Goal: Communication & Community: Answer question/provide support

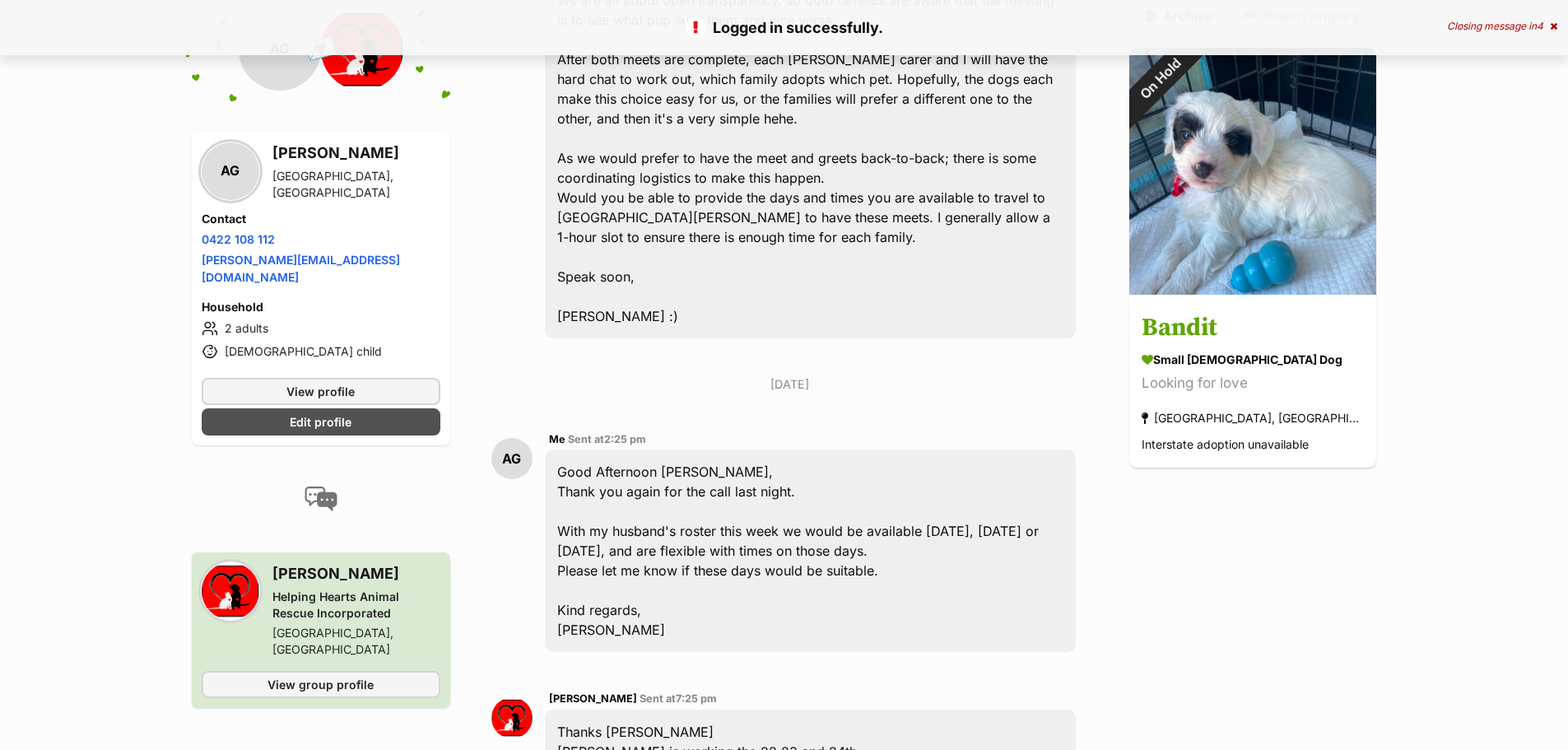
scroll to position [3364, 0]
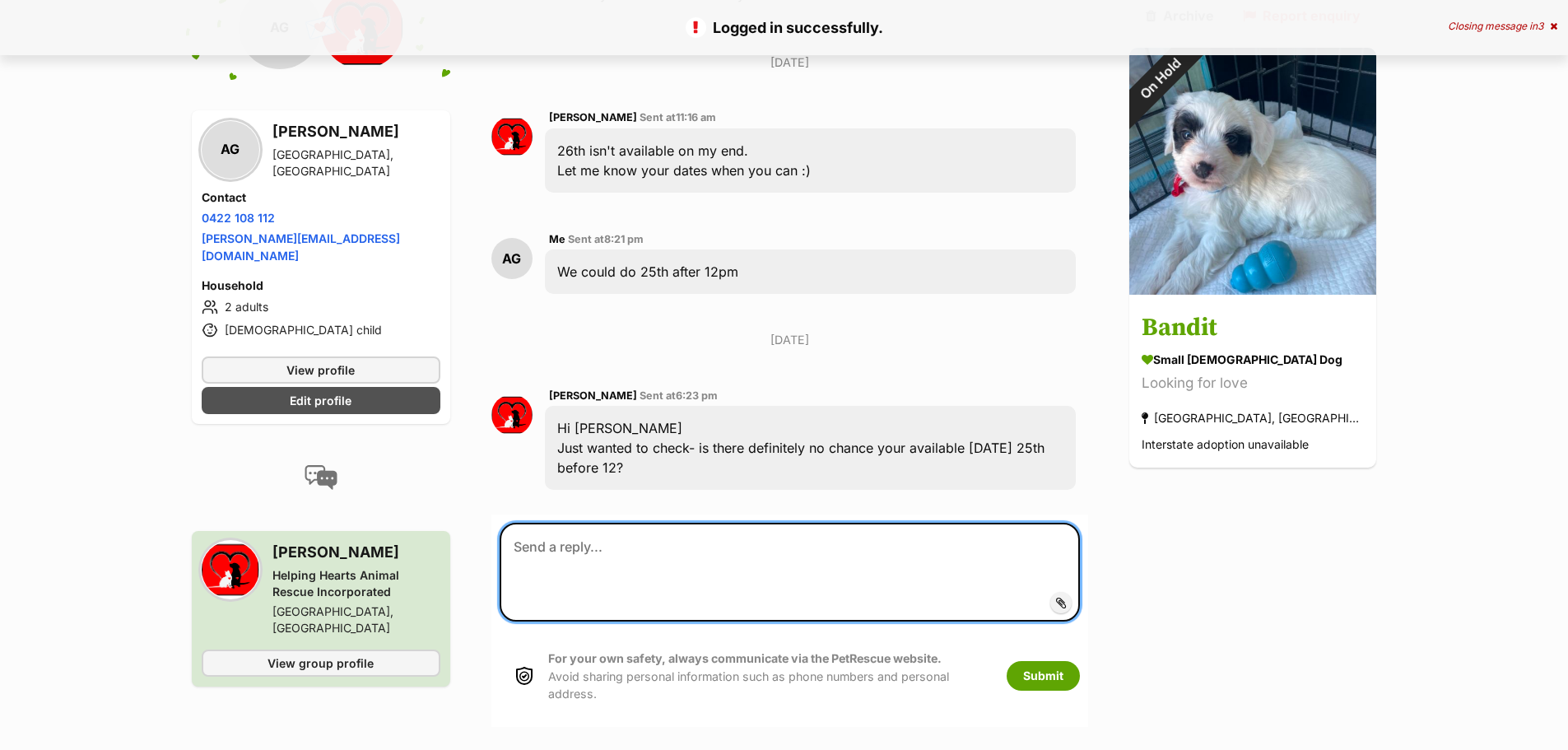
click at [663, 522] on textarea at bounding box center [790, 571] width 581 height 99
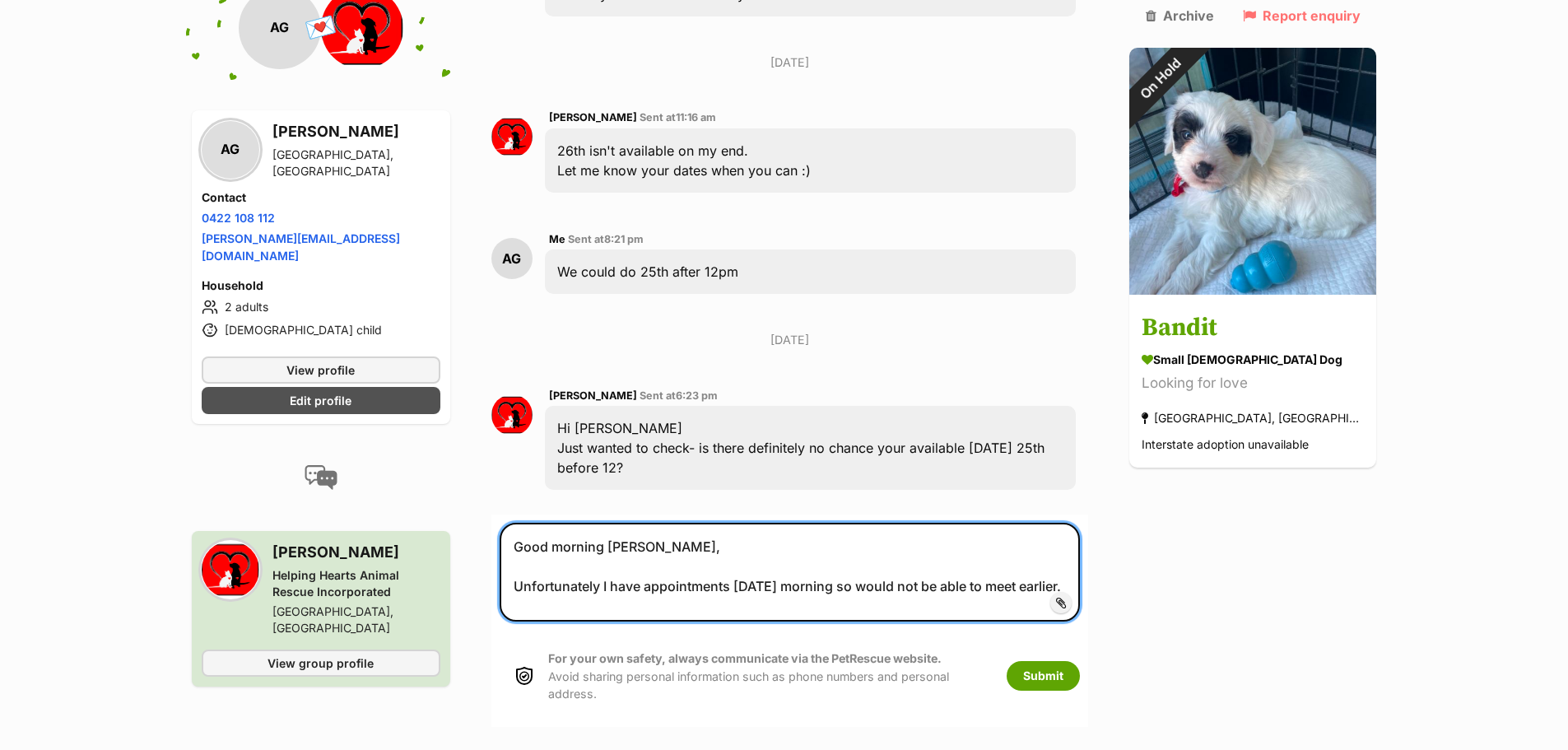
click at [613, 522] on textarea "Good morning [PERSON_NAME], Unfortunately I have appointments [DATE] morning so…" at bounding box center [790, 571] width 581 height 99
click at [882, 524] on textarea "Good morning [PERSON_NAME], Unfortunately I have appointments [DATE] morning so…" at bounding box center [790, 571] width 581 height 99
click at [890, 524] on textarea "Good morning [PERSON_NAME], Unfortunately I have appointments [DATE] morning so…" at bounding box center [790, 571] width 581 height 99
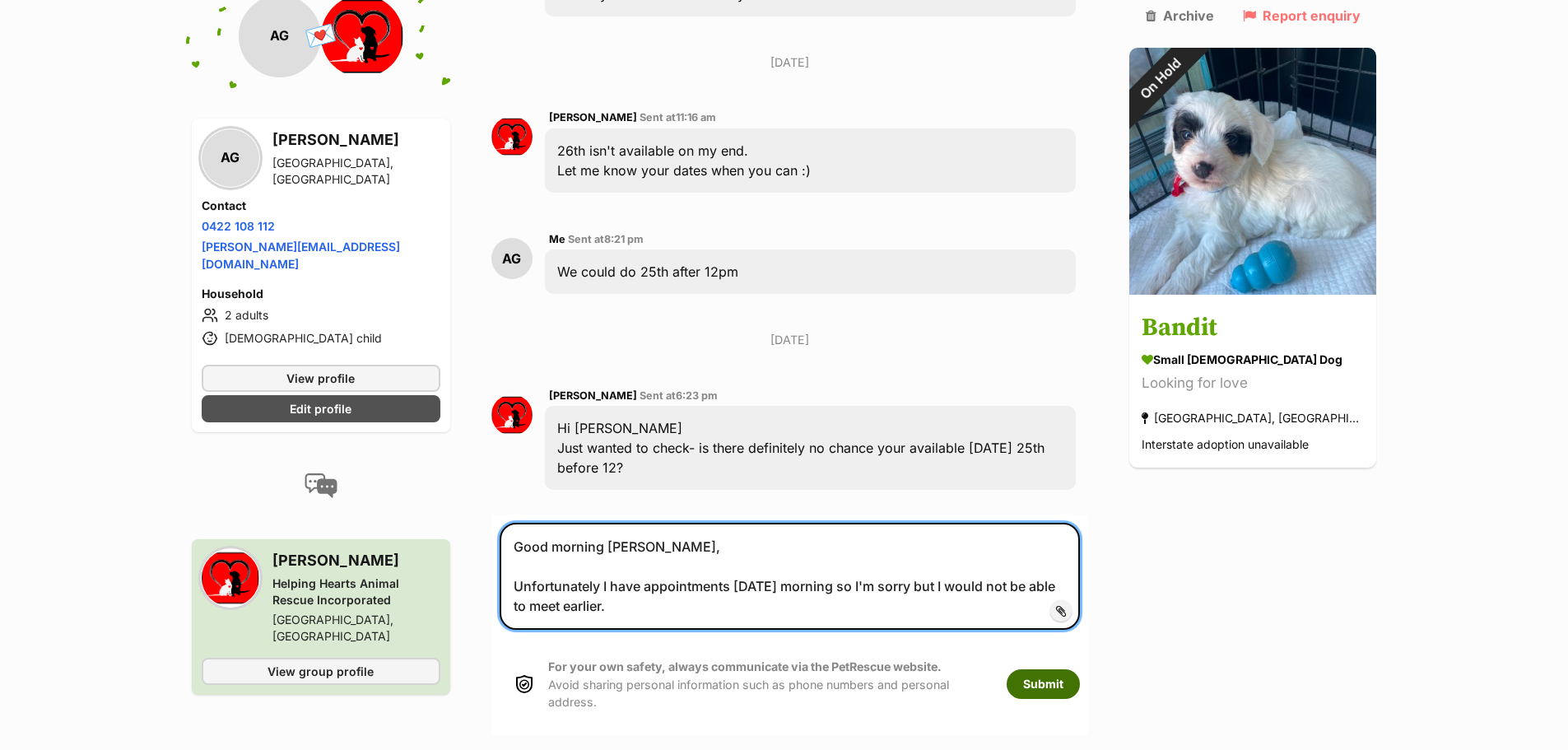
type textarea "Good morning Dani, Unfortunately I have appointments on Monday morning so I'm s…"
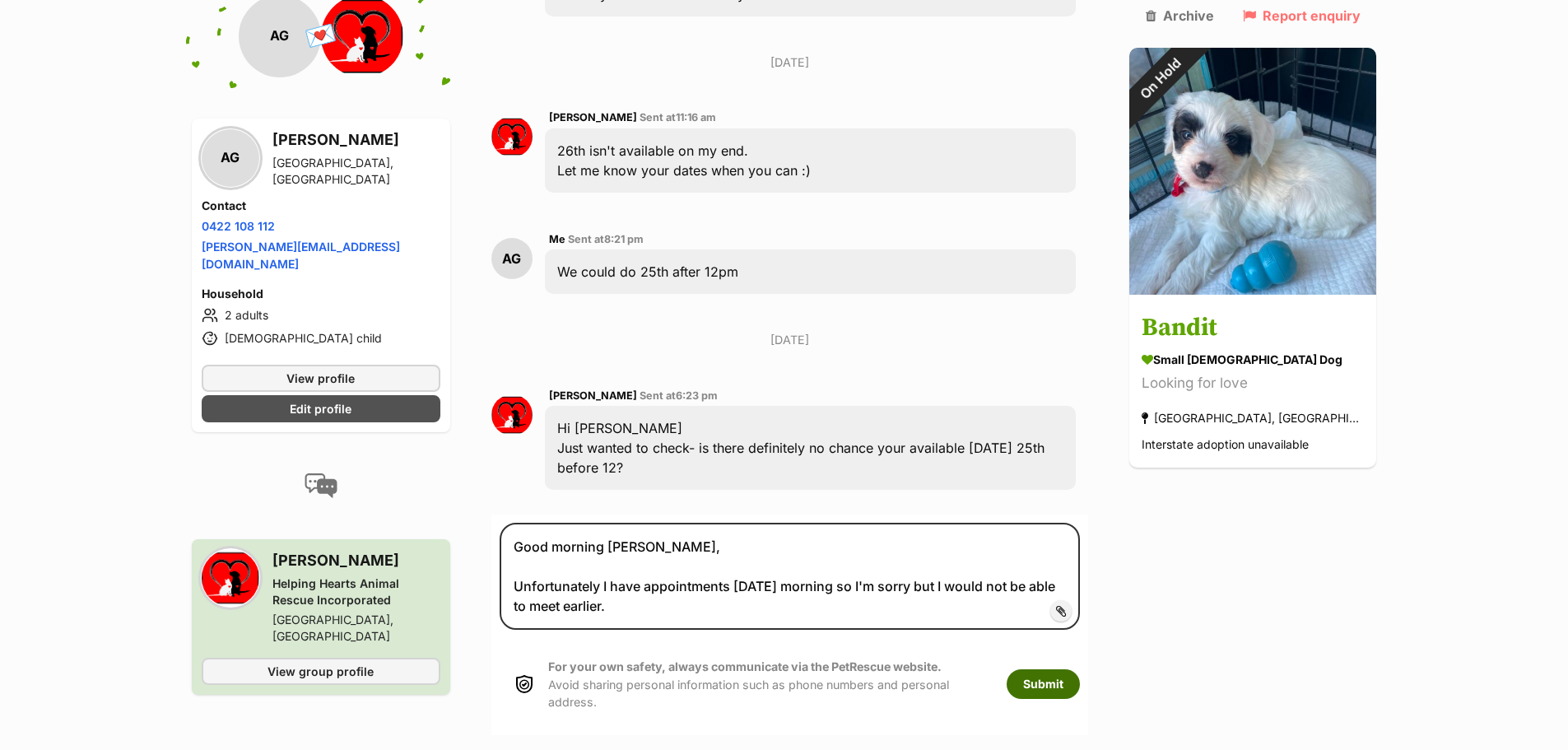
click at [1060, 669] on button "Submit" at bounding box center [1044, 683] width 73 height 29
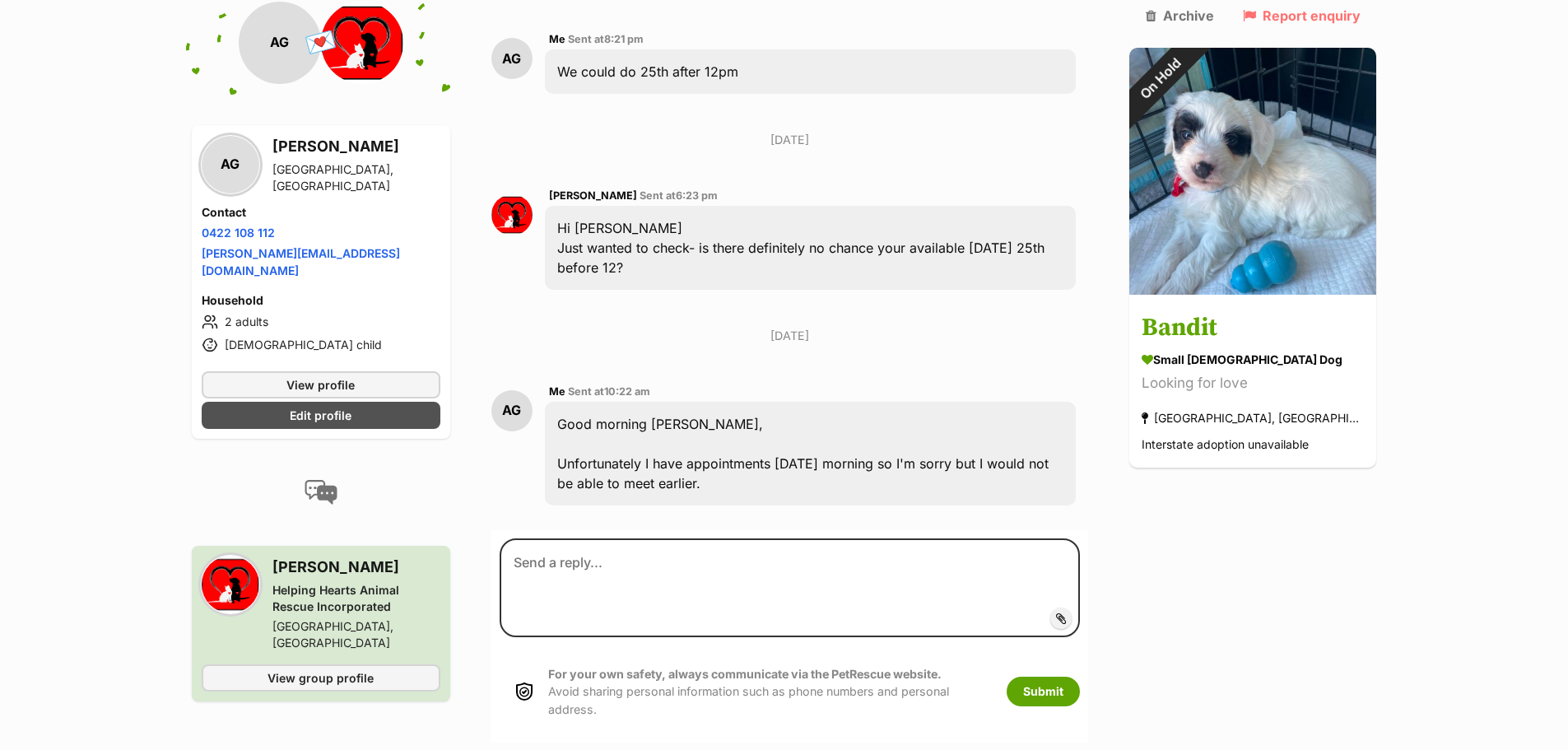
scroll to position [3570, 0]
